Goal: Information Seeking & Learning: Learn about a topic

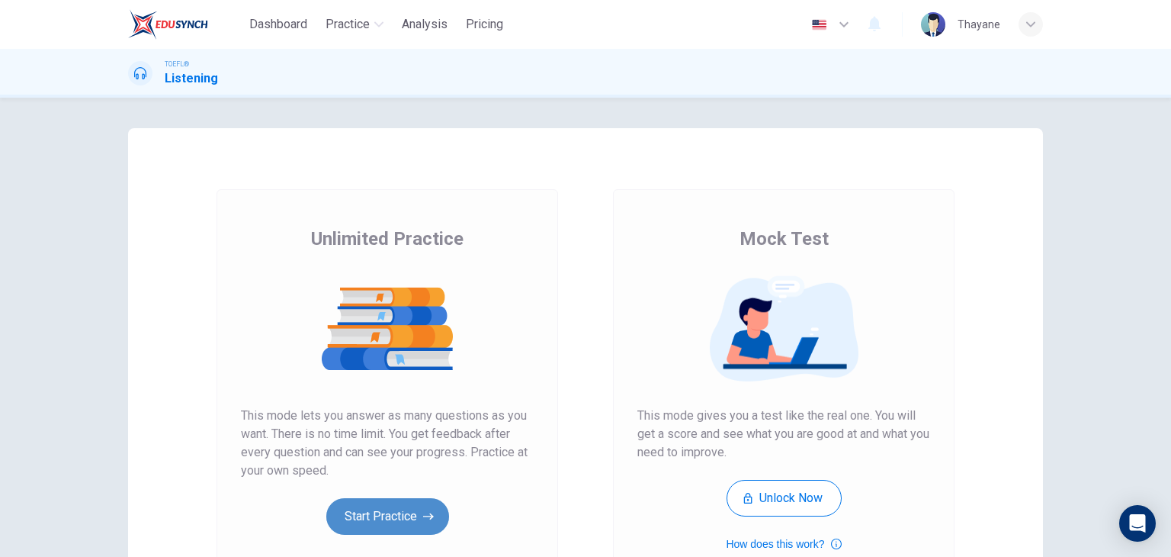
click at [381, 517] on button "Start Practice" at bounding box center [387, 516] width 123 height 37
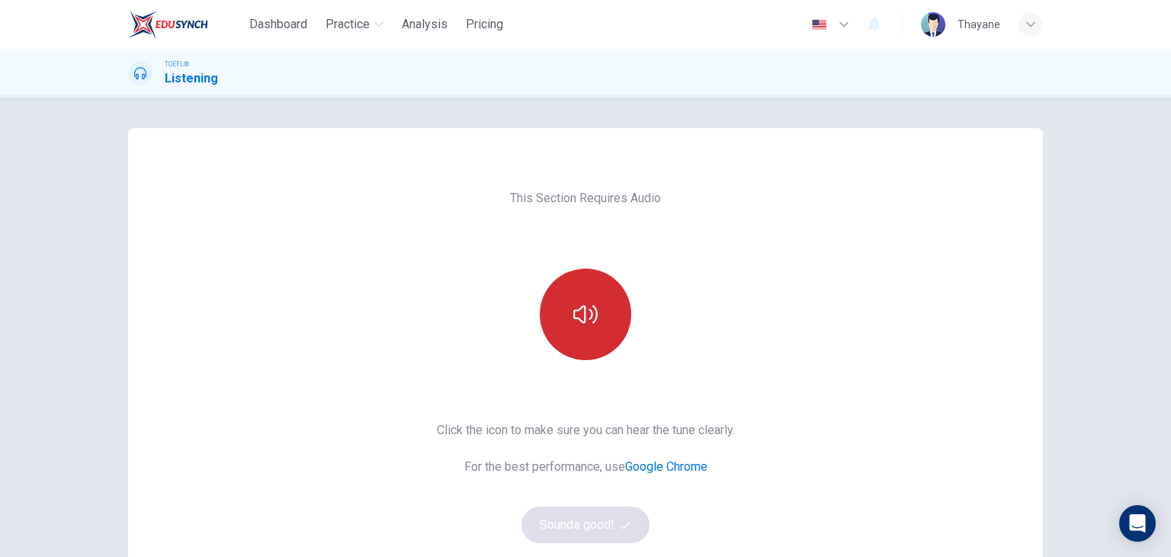
click at [568, 315] on button "button" at bounding box center [586, 314] width 92 height 92
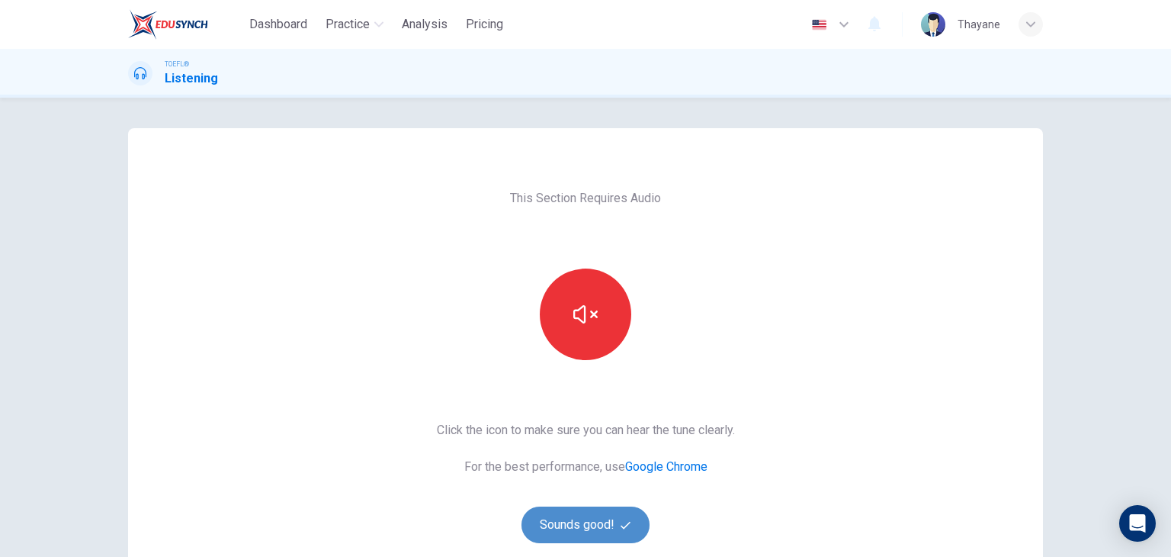
click at [561, 525] on button "Sounds good!" at bounding box center [586, 524] width 128 height 37
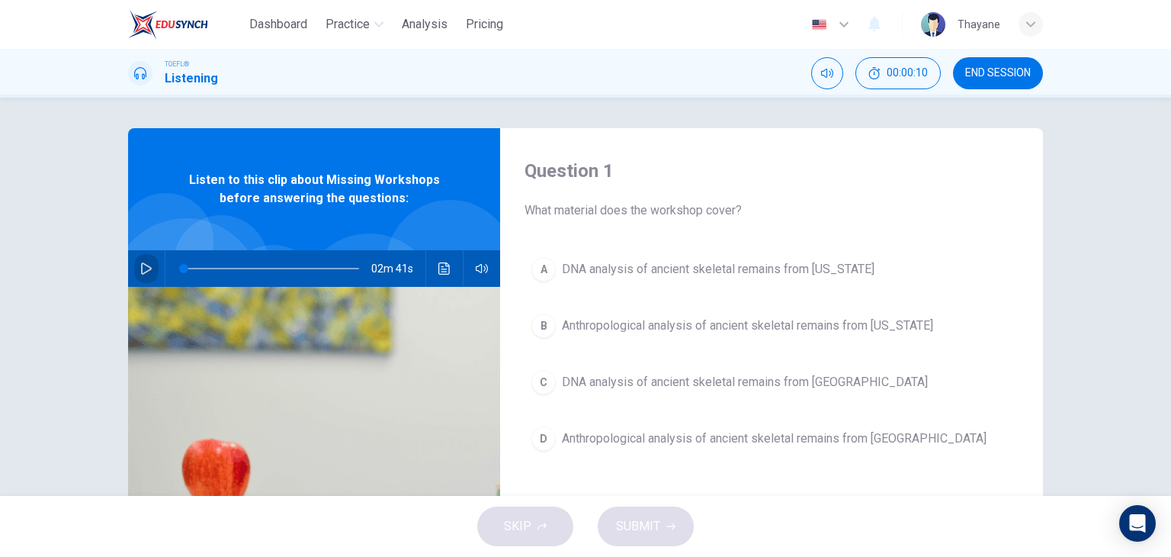
click at [146, 267] on icon "button" at bounding box center [146, 268] width 11 height 12
type input "2"
click at [185, 268] on span at bounding box center [271, 268] width 175 height 21
type input "0"
click at [448, 264] on button "Click to see the audio transcription" at bounding box center [444, 268] width 24 height 37
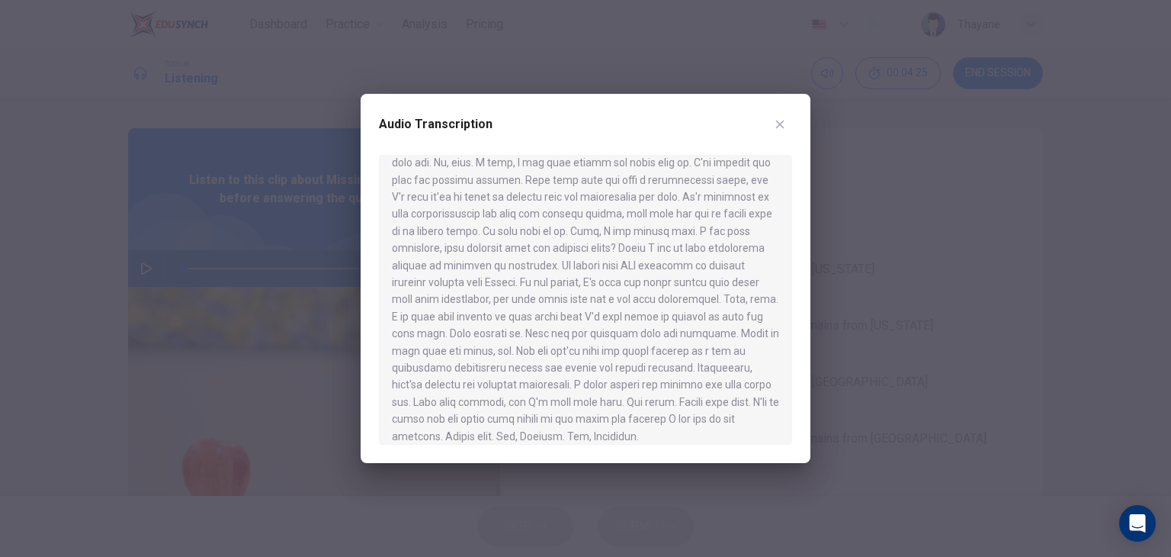
scroll to position [291, 0]
click at [909, 343] on div at bounding box center [585, 278] width 1171 height 557
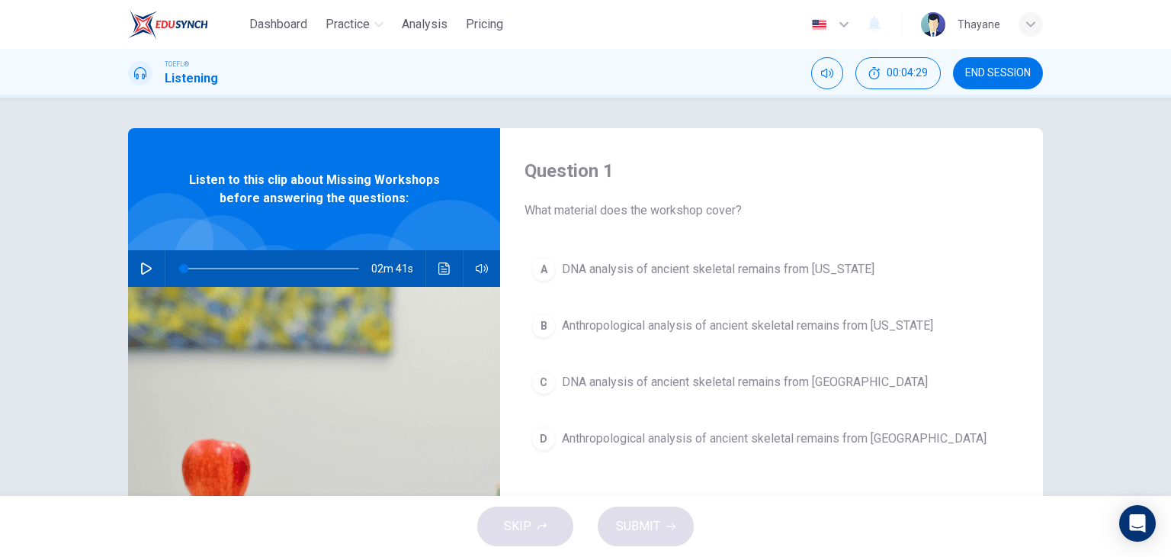
click at [551, 267] on div "A" at bounding box center [544, 269] width 24 height 24
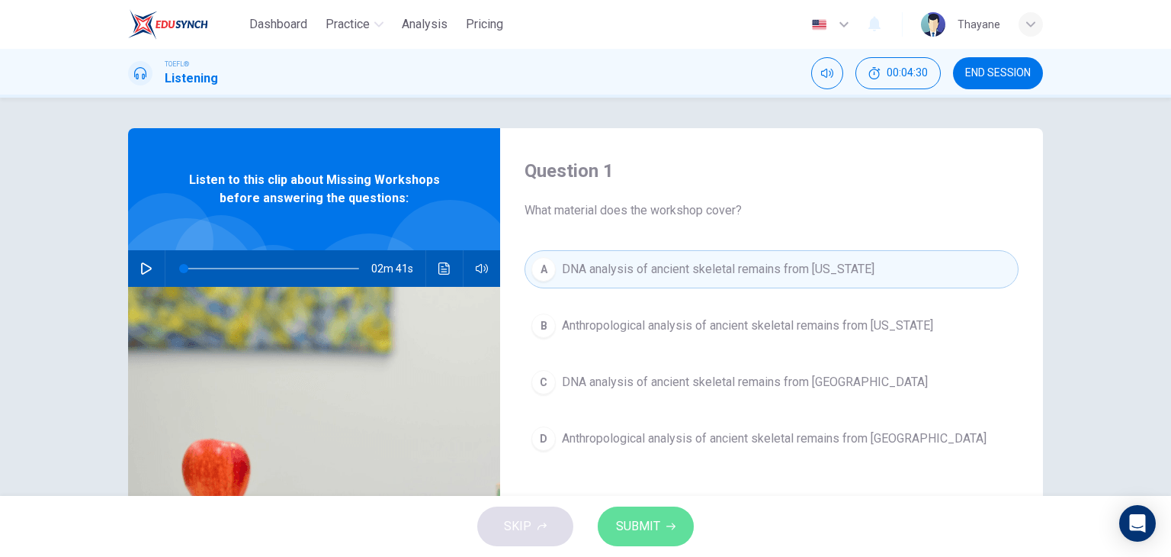
click at [665, 515] on button "SUBMIT" at bounding box center [646, 526] width 96 height 40
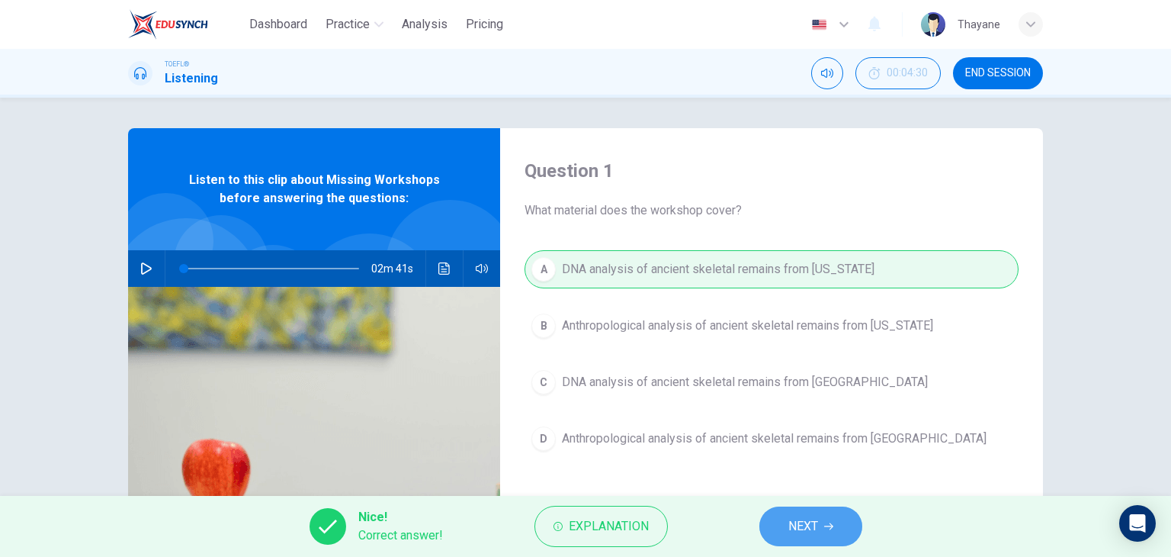
click at [766, 519] on button "NEXT" at bounding box center [811, 526] width 103 height 40
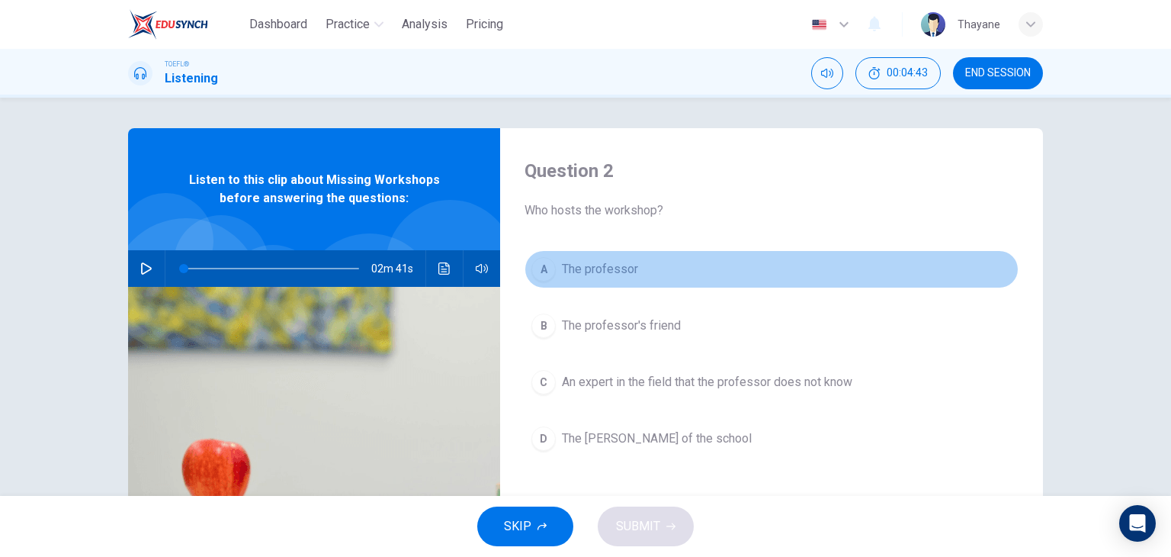
click at [569, 262] on span "The professor" at bounding box center [600, 269] width 76 height 18
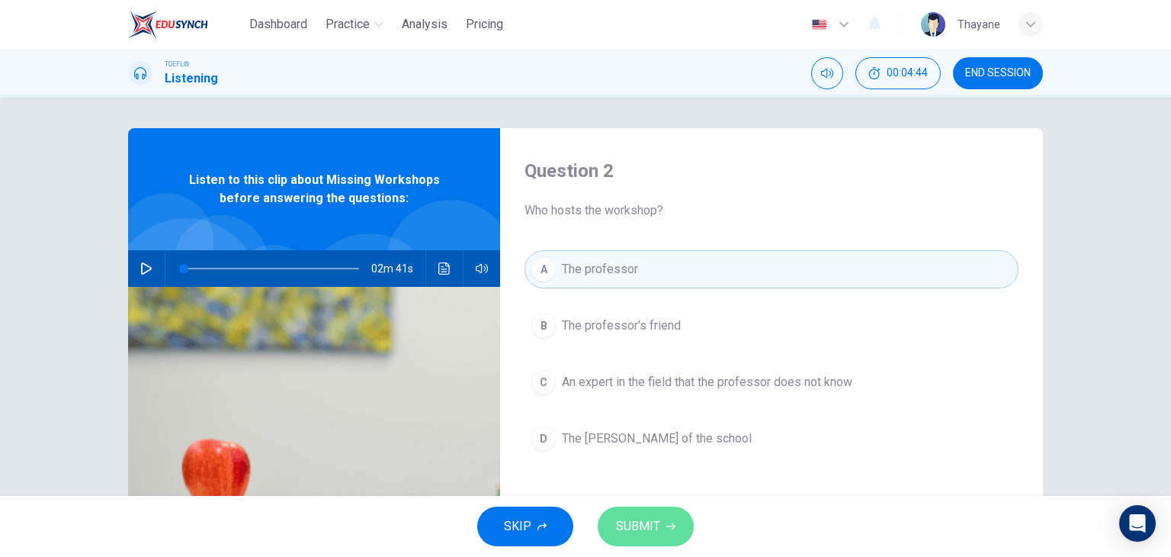
click at [647, 525] on span "SUBMIT" at bounding box center [638, 526] width 44 height 21
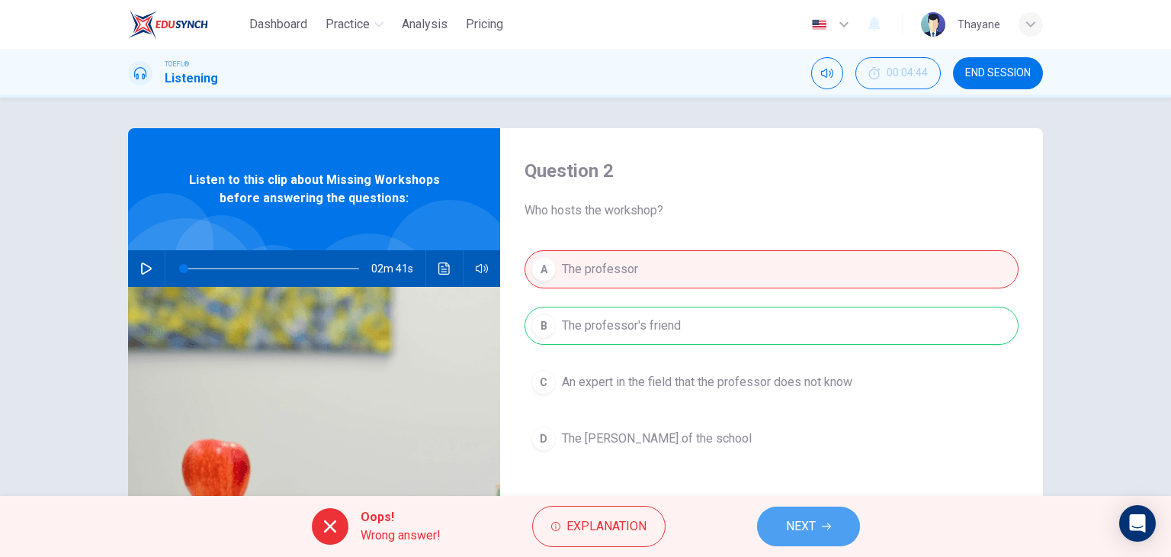
click at [836, 514] on button "NEXT" at bounding box center [808, 526] width 103 height 40
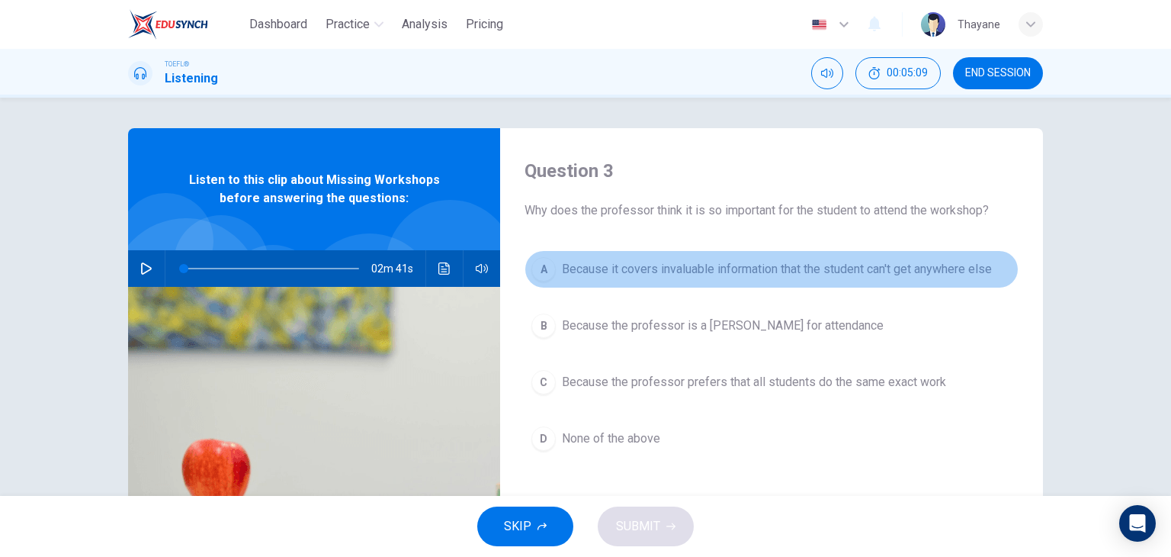
click at [876, 272] on span "Because it covers invaluable information that the student can't get anywhere el…" at bounding box center [777, 269] width 430 height 18
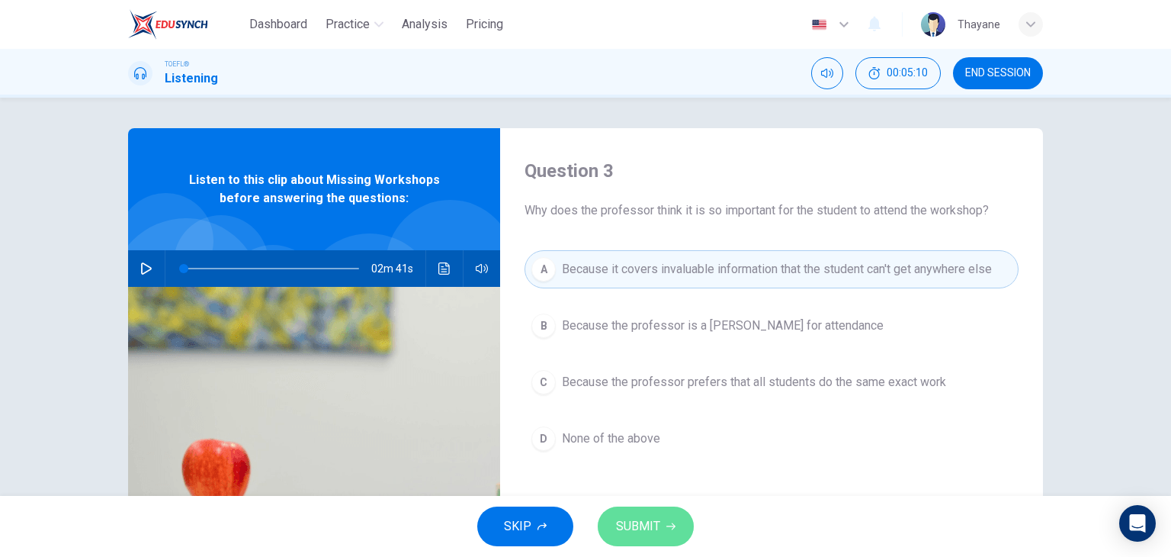
click at [668, 519] on button "SUBMIT" at bounding box center [646, 526] width 96 height 40
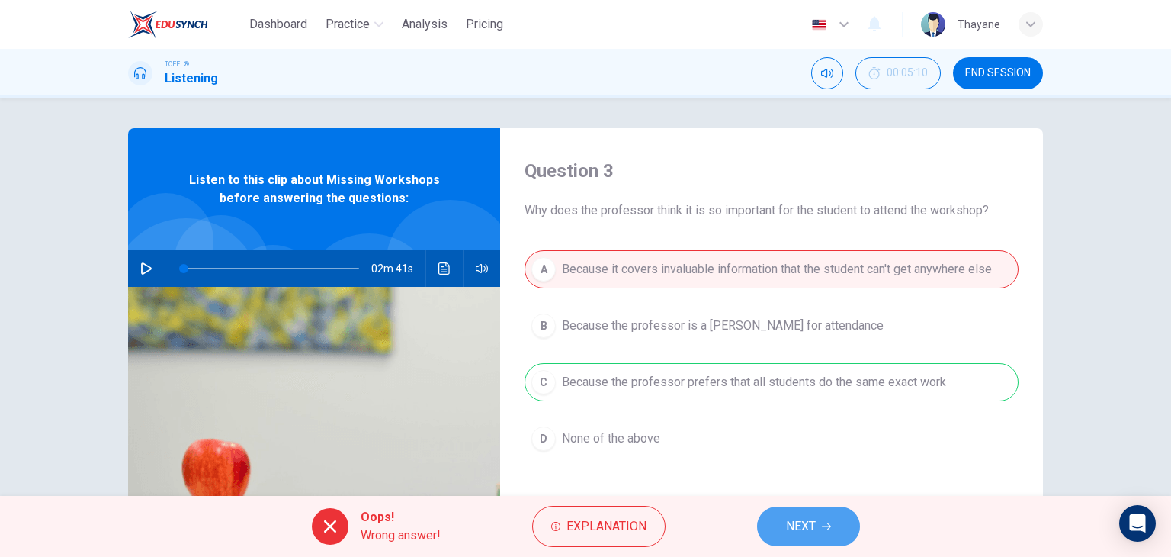
click at [805, 538] on button "NEXT" at bounding box center [808, 526] width 103 height 40
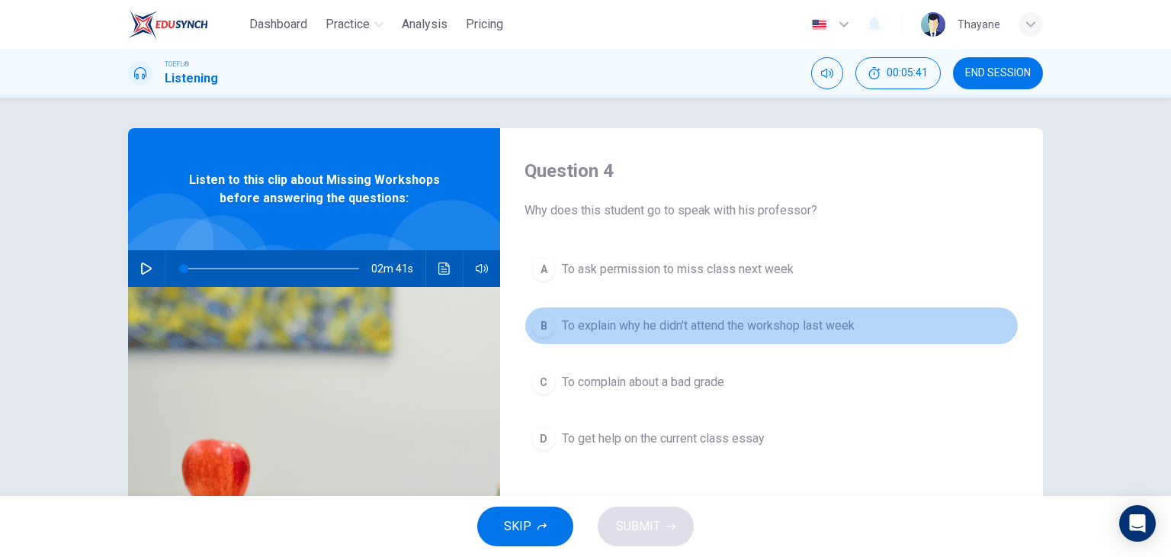
click at [796, 333] on span "To explain why he didn't attend the workshop last week" at bounding box center [708, 325] width 293 height 18
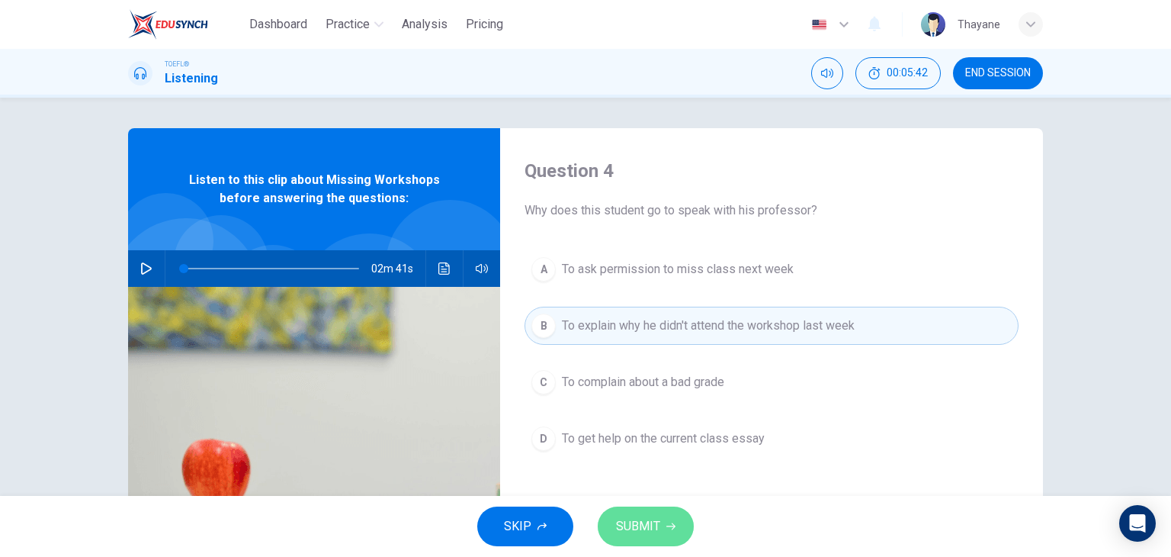
click at [634, 535] on span "SUBMIT" at bounding box center [638, 526] width 44 height 21
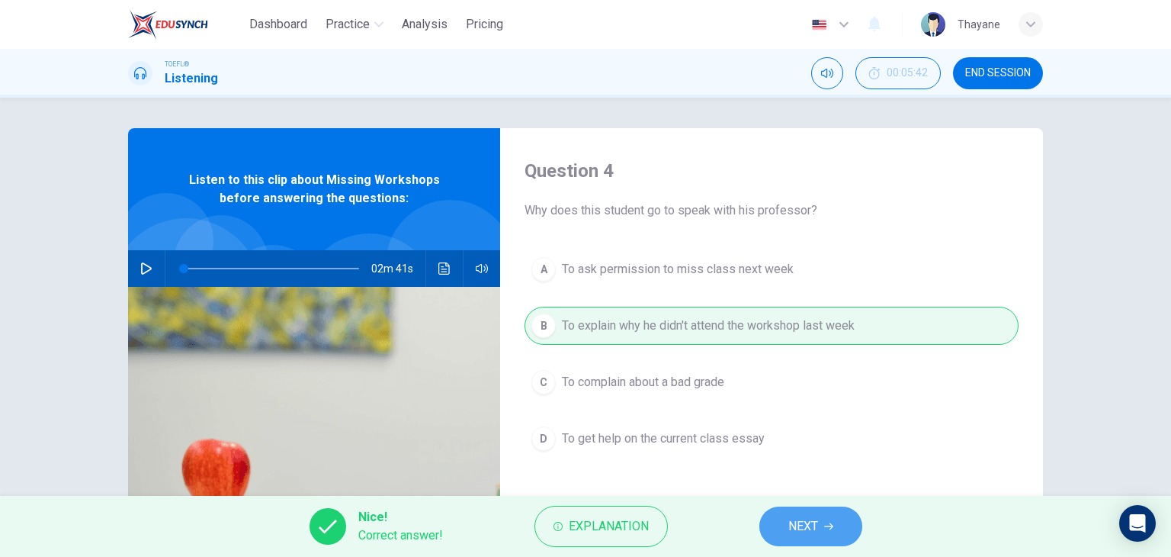
click at [793, 532] on span "NEXT" at bounding box center [804, 526] width 30 height 21
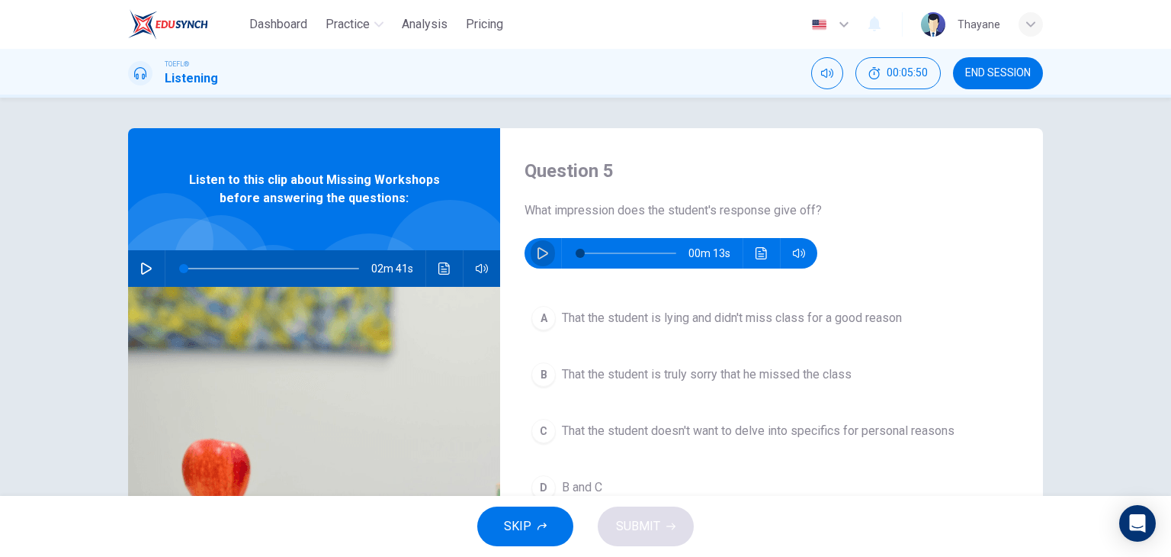
click at [542, 249] on icon "button" at bounding box center [543, 253] width 12 height 12
type input "0"
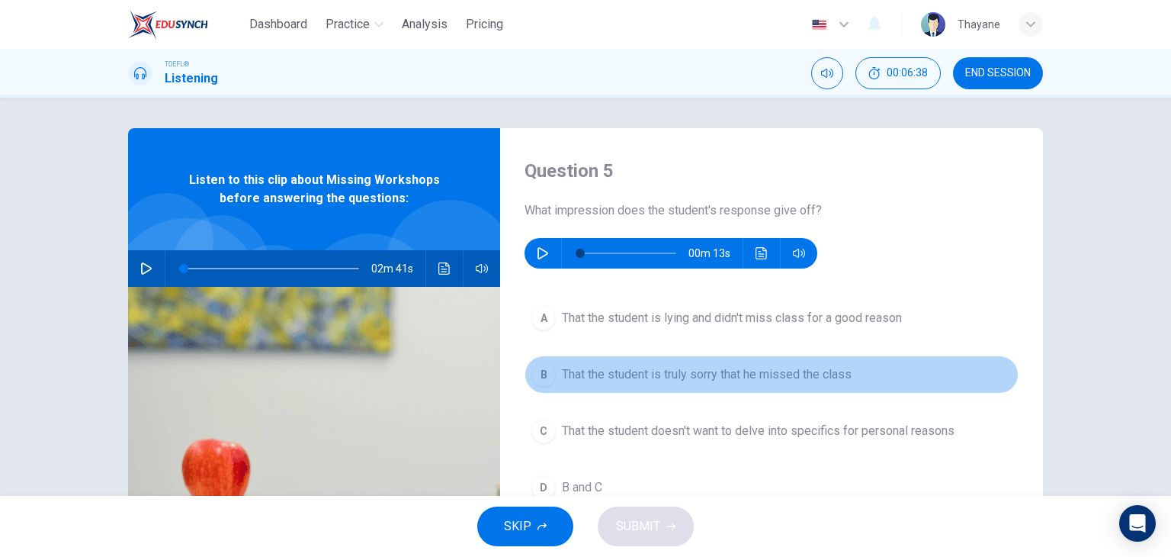
click at [577, 371] on span "That the student is truly sorry that he missed the class" at bounding box center [707, 374] width 290 height 18
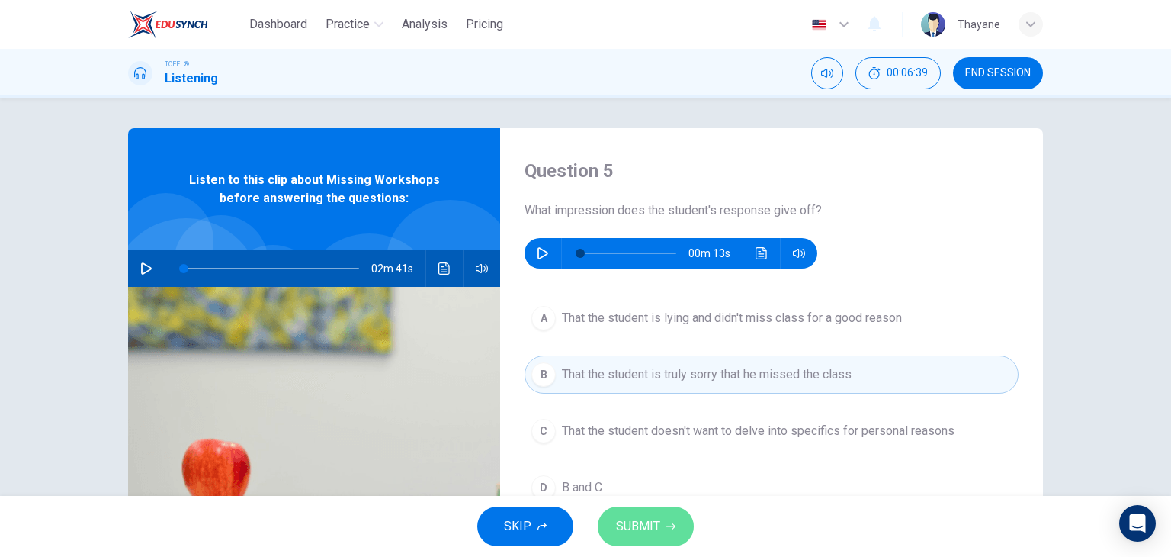
click at [619, 520] on span "SUBMIT" at bounding box center [638, 526] width 44 height 21
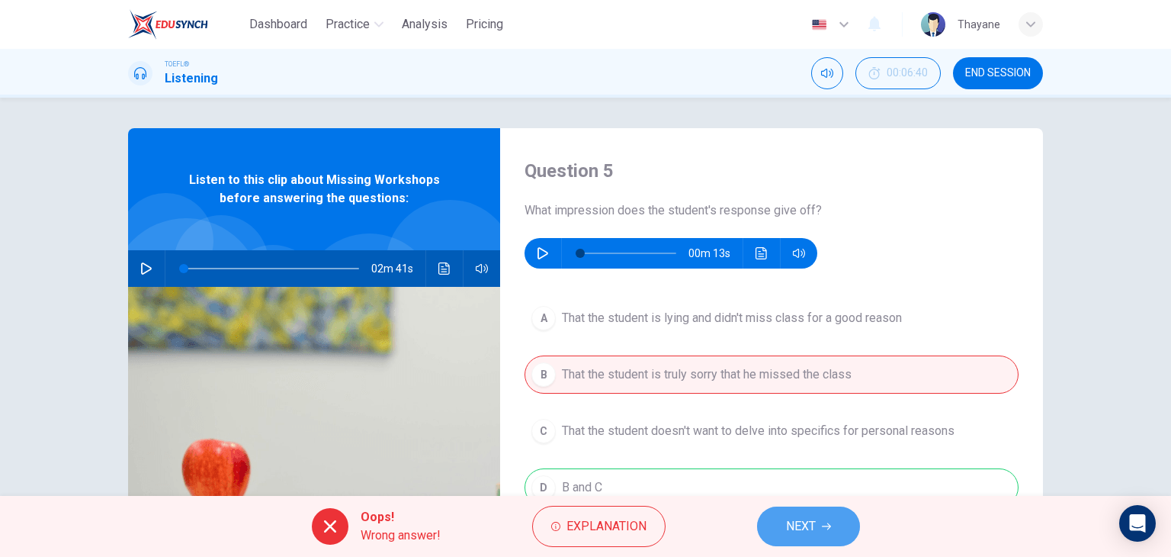
click at [808, 524] on span "NEXT" at bounding box center [801, 526] width 30 height 21
